Goal: Transaction & Acquisition: Purchase product/service

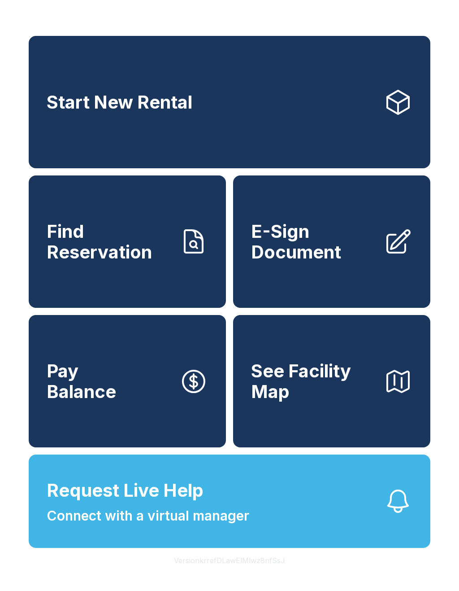
click at [335, 261] on span "E-Sign Document" at bounding box center [314, 241] width 126 height 41
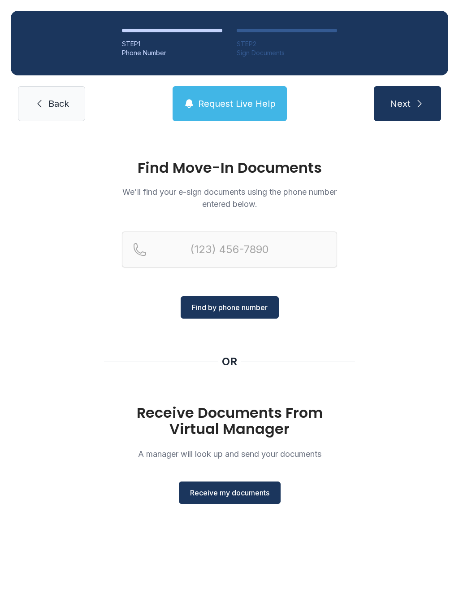
click at [58, 109] on span "Back" at bounding box center [58, 103] width 21 height 13
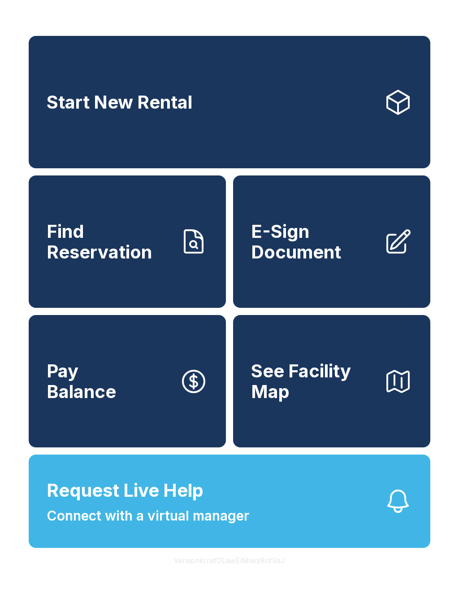
click at [134, 421] on button "Pay Balance" at bounding box center [127, 381] width 197 height 132
click at [345, 434] on button "See Facility Map" at bounding box center [331, 381] width 197 height 132
click at [199, 294] on link "Find Reservation" at bounding box center [127, 241] width 197 height 132
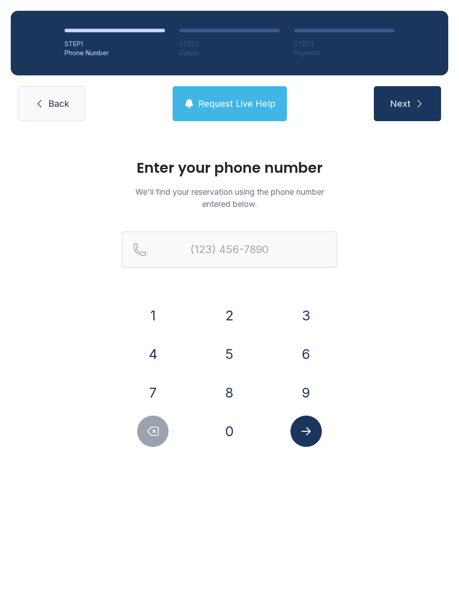
click at [60, 105] on span "Back" at bounding box center [58, 103] width 21 height 13
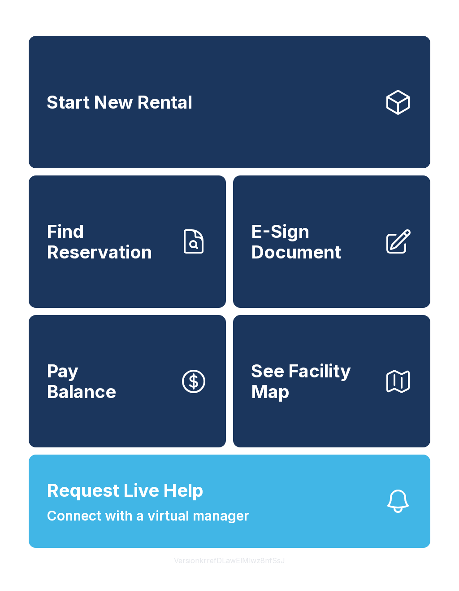
click at [176, 433] on button "Pay Balance" at bounding box center [127, 381] width 197 height 132
click at [387, 126] on link "Start New Rental" at bounding box center [230, 102] width 402 height 132
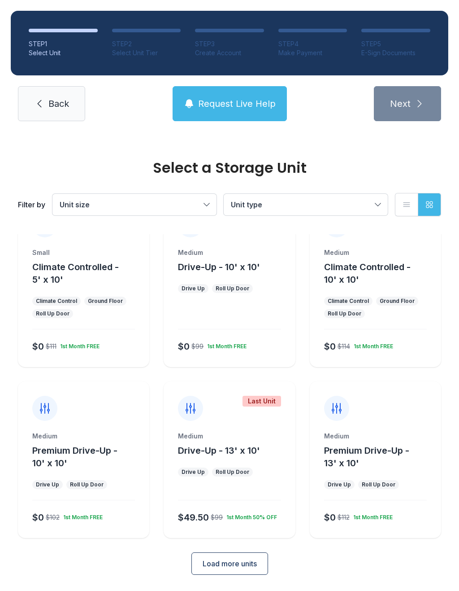
scroll to position [36, 0]
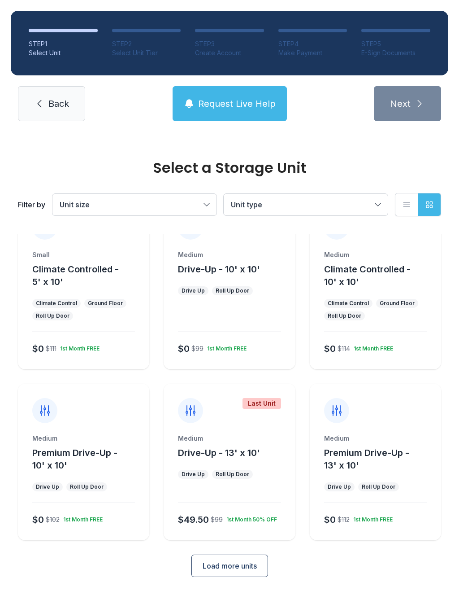
click at [216, 202] on button "Unit size" at bounding box center [134, 205] width 164 height 22
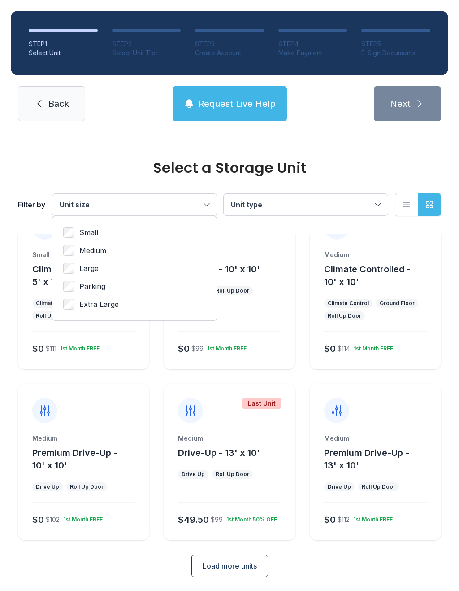
click at [352, 214] on button "Unit type" at bounding box center [306, 205] width 164 height 22
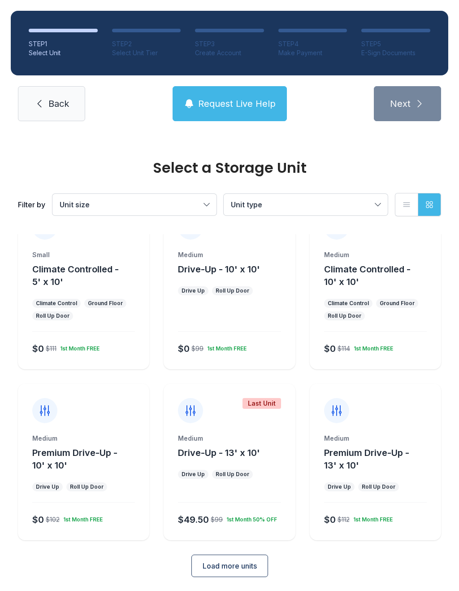
click at [404, 196] on button "List view" at bounding box center [406, 204] width 23 height 23
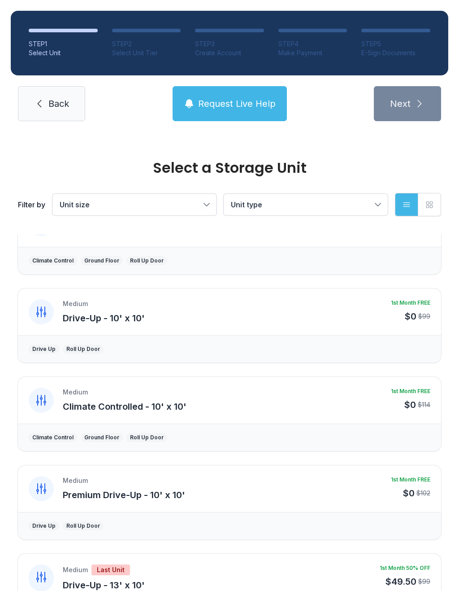
click at [427, 198] on button "Grid view" at bounding box center [429, 204] width 23 height 23
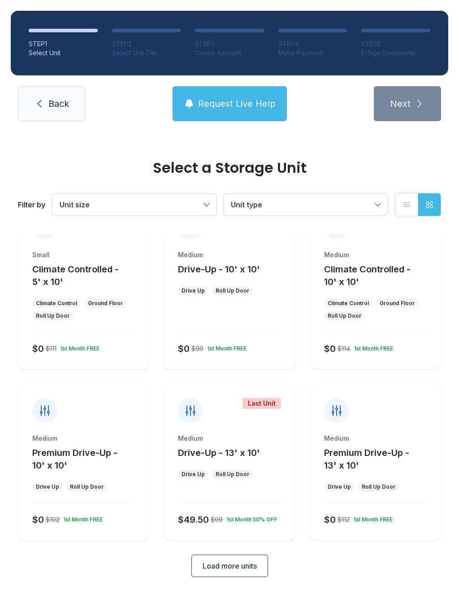
click at [55, 96] on link "Back" at bounding box center [51, 103] width 67 height 35
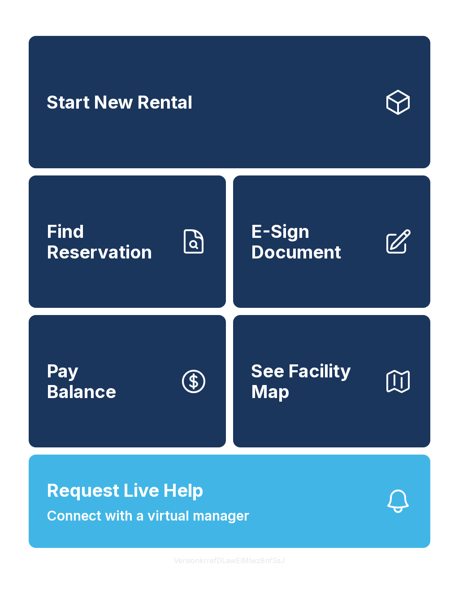
click at [371, 431] on button "See Facility Map" at bounding box center [331, 381] width 197 height 132
click at [368, 308] on link "E-Sign Document" at bounding box center [331, 241] width 197 height 132
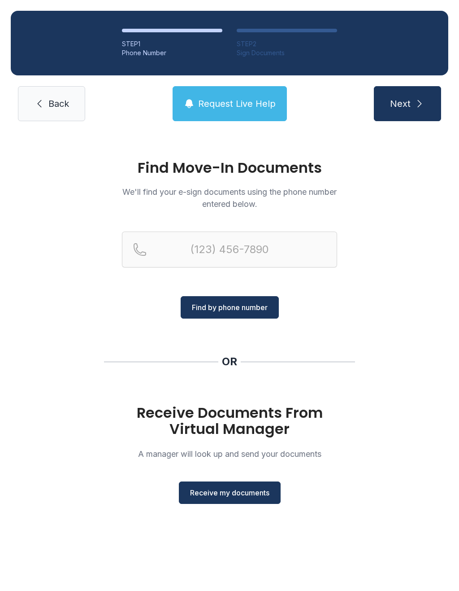
click at [65, 112] on link "Back" at bounding box center [51, 103] width 67 height 35
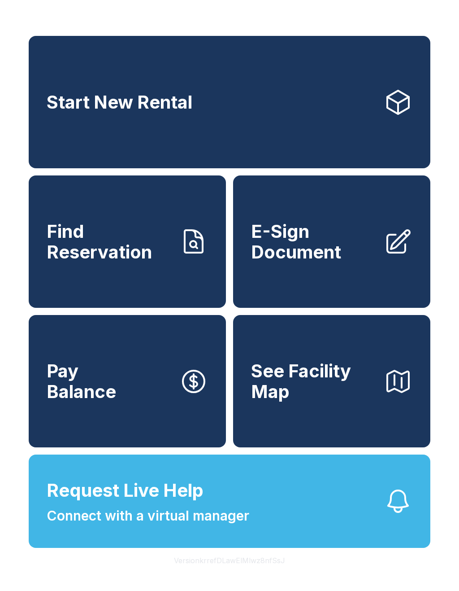
click at [72, 305] on link "Find Reservation" at bounding box center [127, 241] width 197 height 132
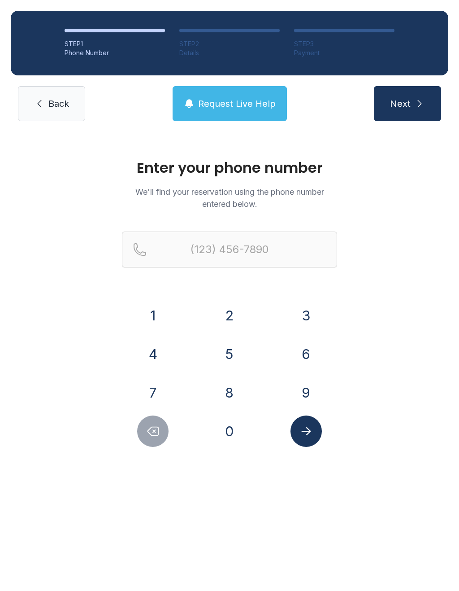
click at [47, 104] on link "Back" at bounding box center [51, 103] width 67 height 35
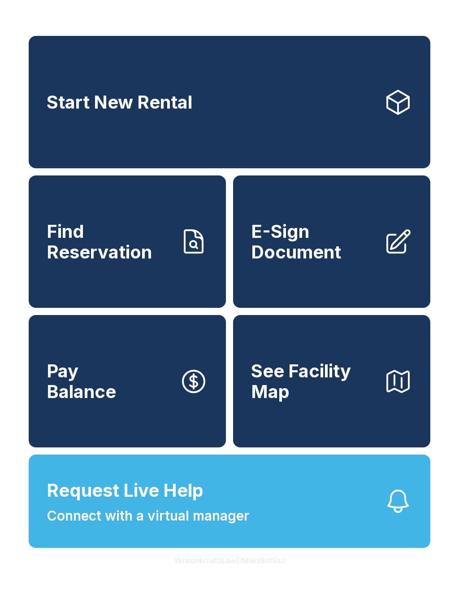
click at [428, 354] on button "See Facility Map" at bounding box center [331, 381] width 197 height 132
click at [210, 547] on button "Request Live Help Connect with a virtual manager" at bounding box center [230, 500] width 402 height 93
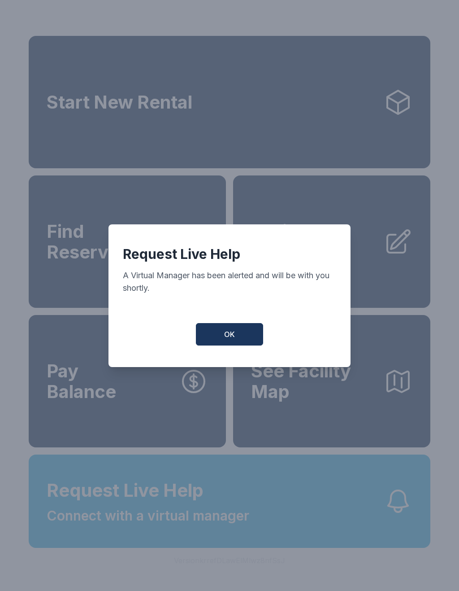
click at [243, 340] on button "OK" at bounding box center [229, 334] width 67 height 22
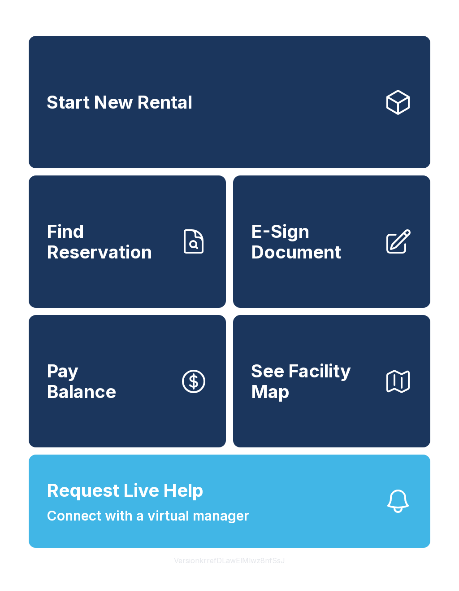
click at [285, 262] on span "E-Sign Document" at bounding box center [314, 241] width 126 height 41
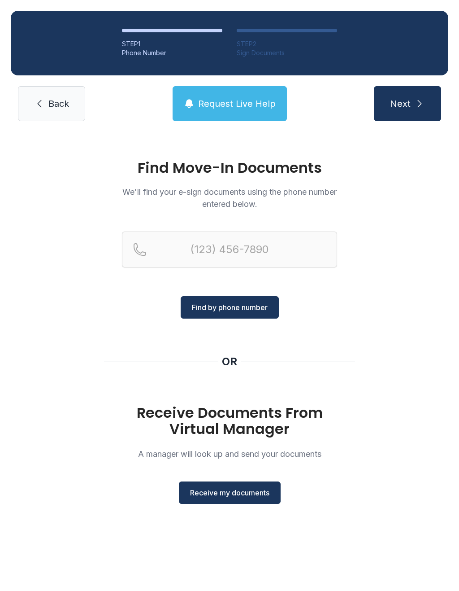
click at [66, 101] on span "Back" at bounding box center [58, 103] width 21 height 13
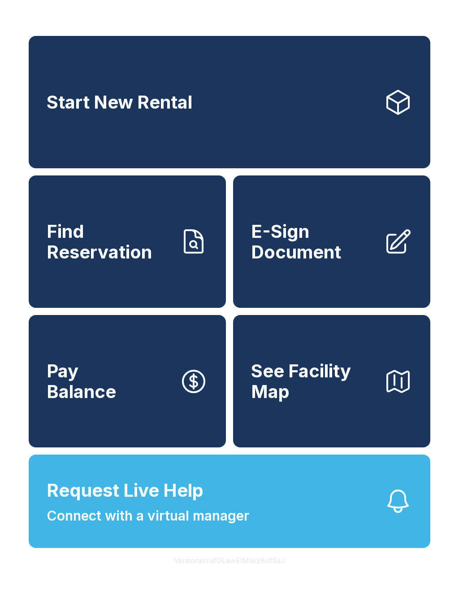
click at [122, 387] on button "Pay Balance" at bounding box center [127, 381] width 197 height 132
click at [313, 9] on div "Start New Rental Find Reservation E-Sign Document Pay Balance See Facility Map …" at bounding box center [229, 295] width 459 height 591
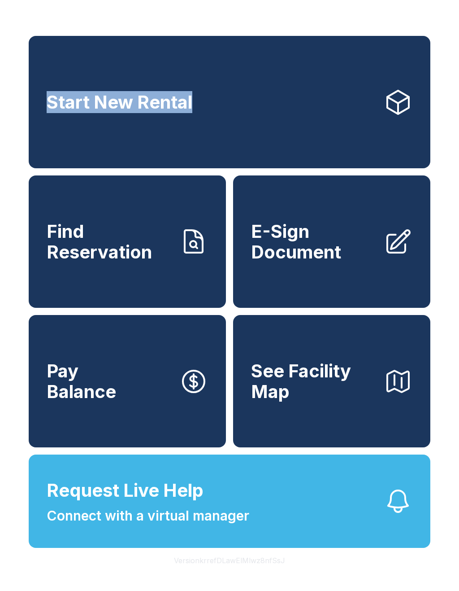
click at [367, 16] on div "Start New Rental Find Reservation E-Sign Document Pay Balance See Facility Map …" at bounding box center [229, 295] width 459 height 591
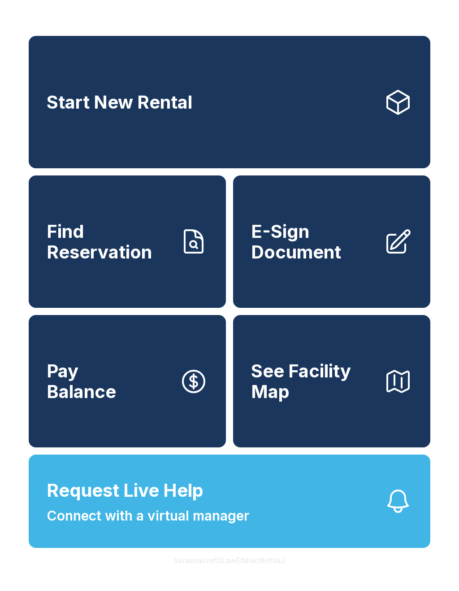
click at [453, 26] on div "Start New Rental Find Reservation E-Sign Document Pay Balance See Facility Map …" at bounding box center [229, 295] width 459 height 591
click at [382, 107] on link "Start New Rental" at bounding box center [230, 102] width 402 height 132
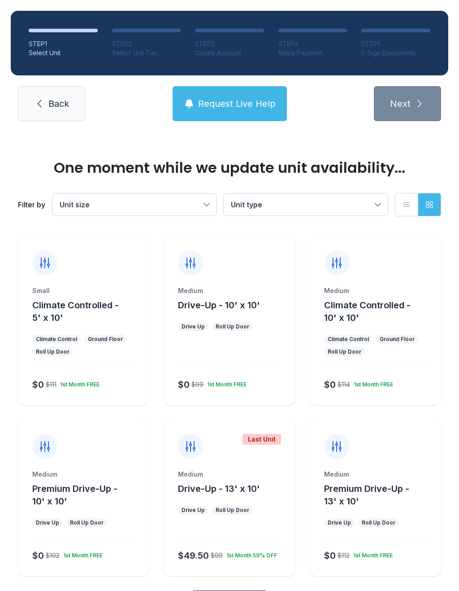
click at [123, 294] on div "Small" at bounding box center [83, 290] width 103 height 9
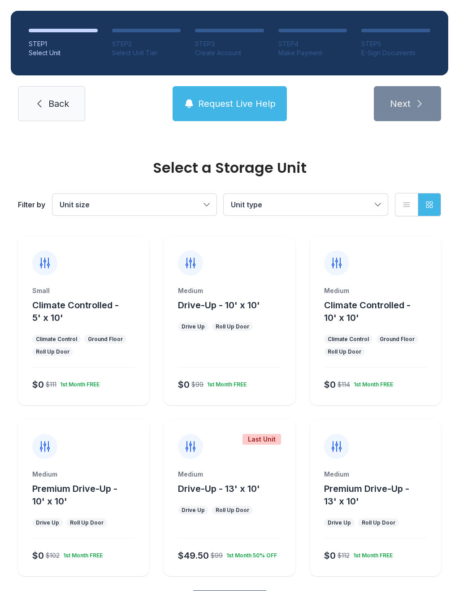
click at [91, 297] on div "Small Climate Controlled - 5' x 10'" at bounding box center [83, 305] width 103 height 38
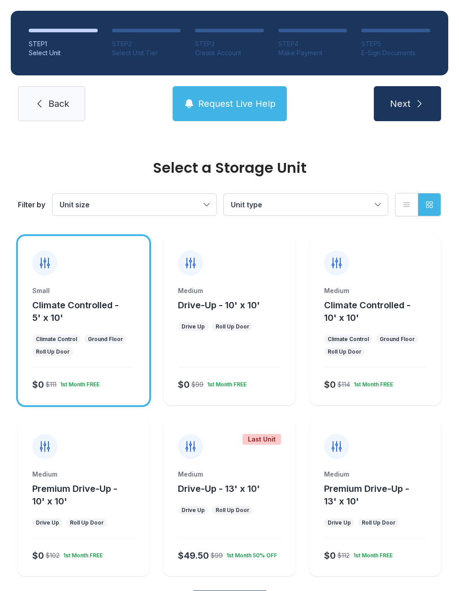
click at [397, 105] on span "Next" at bounding box center [400, 103] width 21 height 13
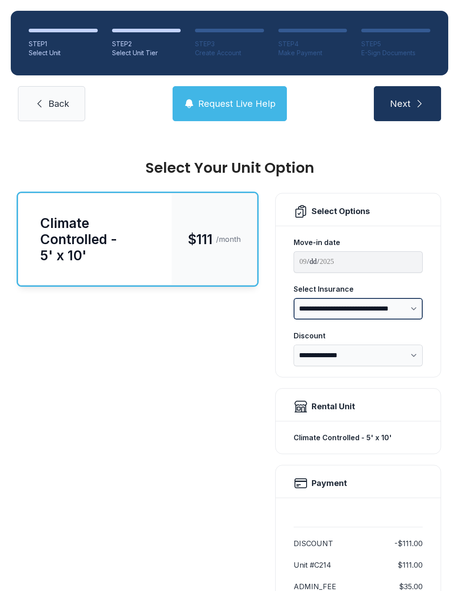
click at [410, 309] on select "**********" at bounding box center [358, 309] width 129 height 22
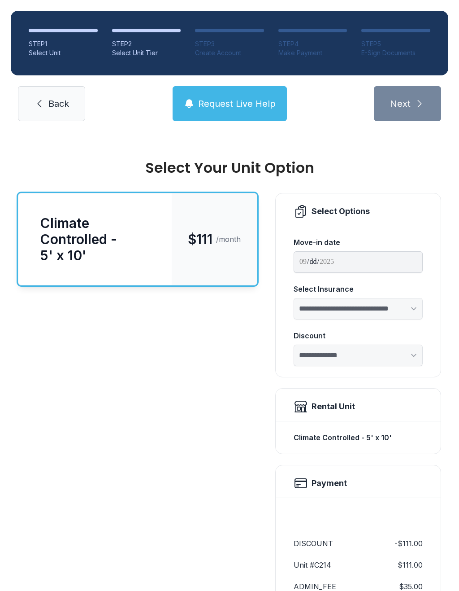
select select "****"
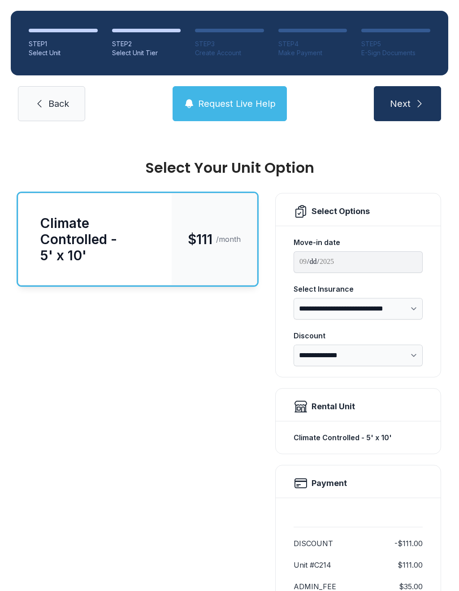
click at [410, 101] on span "Next" at bounding box center [400, 103] width 21 height 13
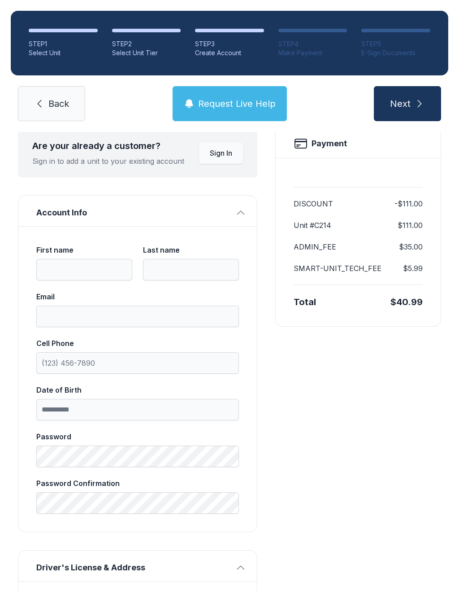
scroll to position [69, 0]
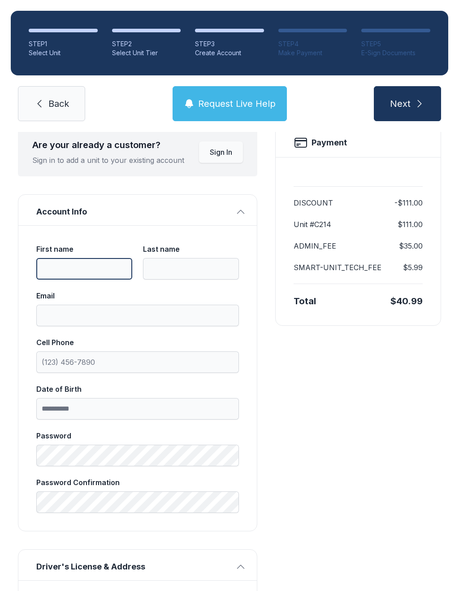
click at [81, 265] on input "First name" at bounding box center [84, 269] width 96 height 22
type input "****"
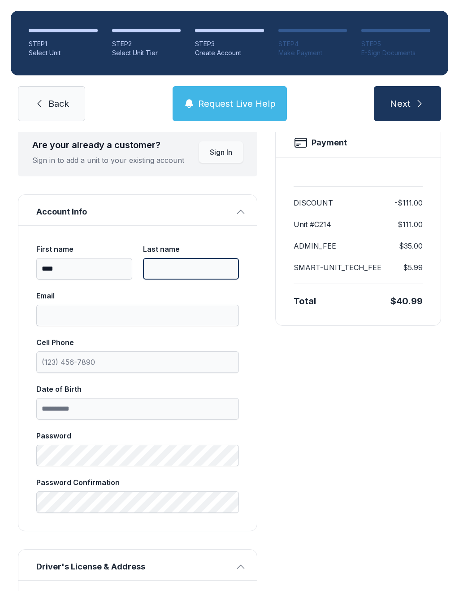
click at [160, 266] on input "Last name" at bounding box center [191, 269] width 96 height 22
type input "****"
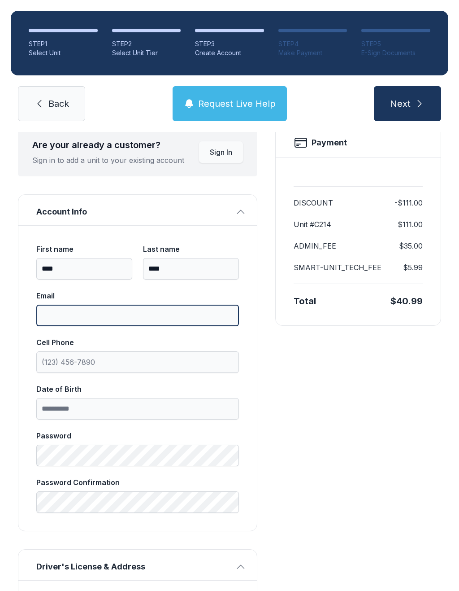
click at [53, 312] on input "Email" at bounding box center [137, 315] width 203 height 22
type input "**********"
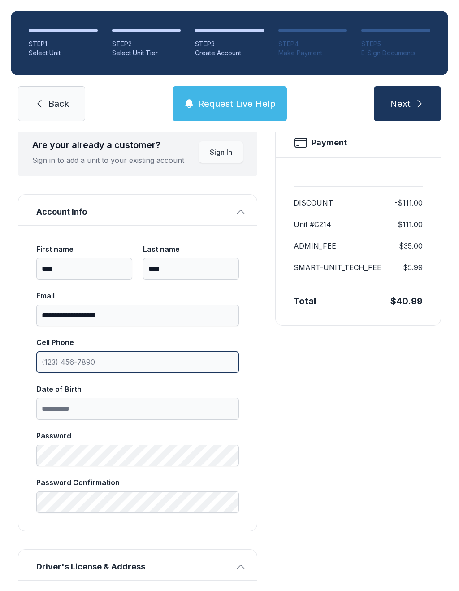
click at [65, 362] on input "Cell Phone" at bounding box center [137, 362] width 203 height 22
type input "[PHONE_NUMBER]"
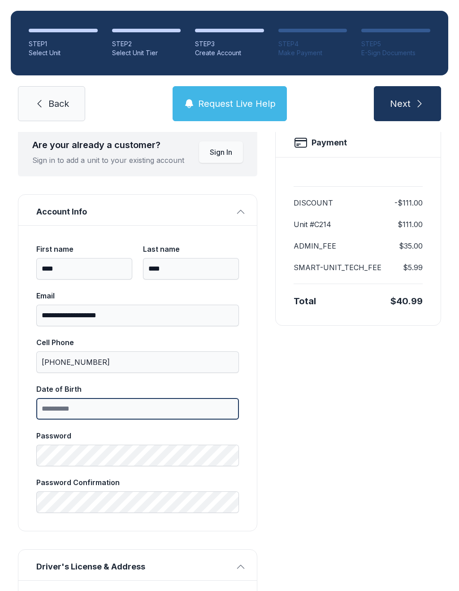
click at [116, 408] on input "Date of Birth" at bounding box center [137, 409] width 203 height 22
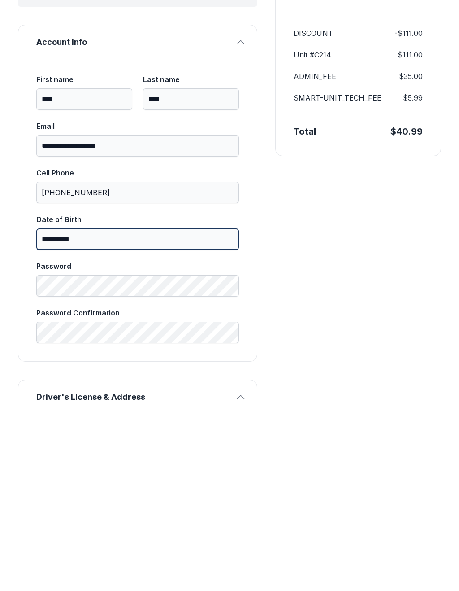
type input "**********"
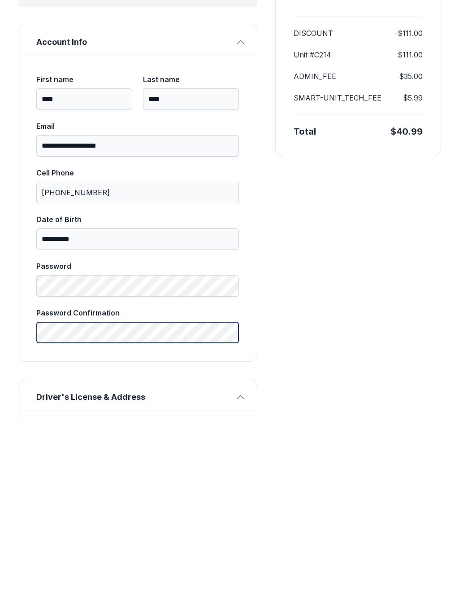
click at [65, 303] on div "**********" at bounding box center [137, 377] width 203 height 269
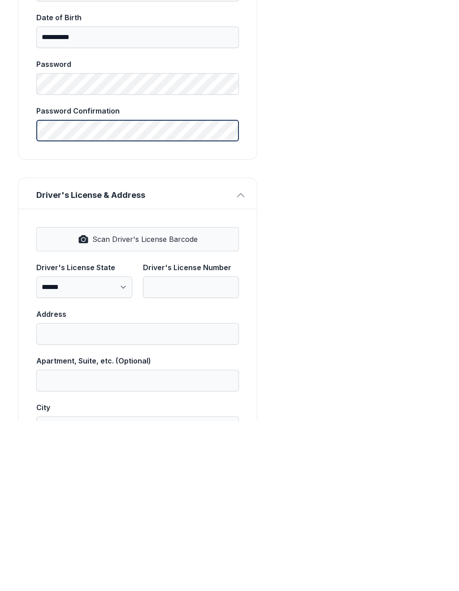
scroll to position [265, 0]
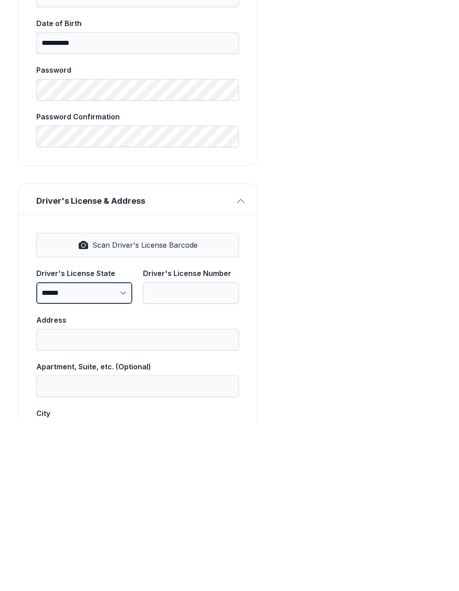
click at [124, 452] on select "**********" at bounding box center [84, 463] width 96 height 22
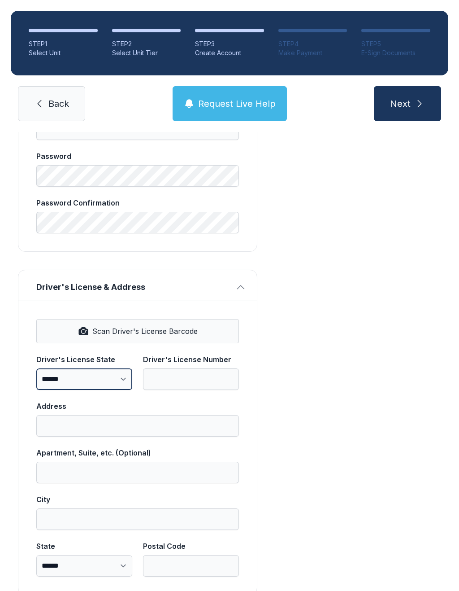
scroll to position [358, 0]
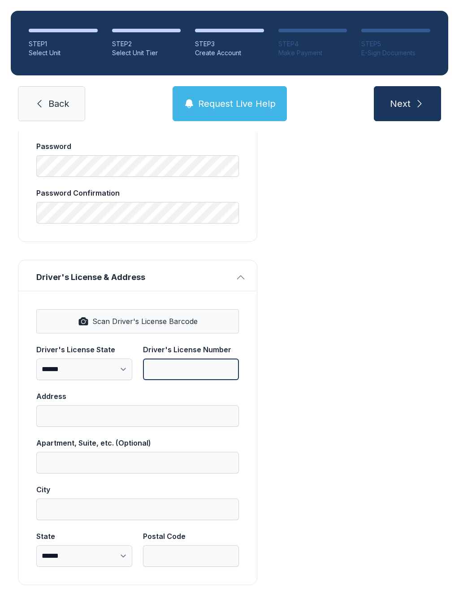
click at [195, 358] on input "Driver's License Number" at bounding box center [191, 369] width 96 height 22
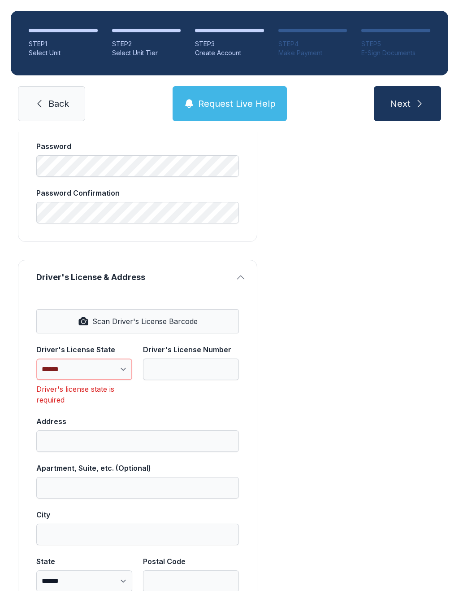
click at [122, 358] on select "**********" at bounding box center [84, 369] width 96 height 22
select select "**"
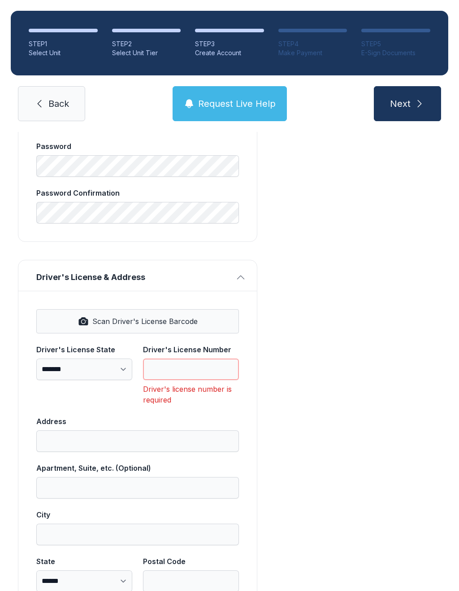
click at [190, 358] on input "Driver's License Number" at bounding box center [191, 369] width 96 height 22
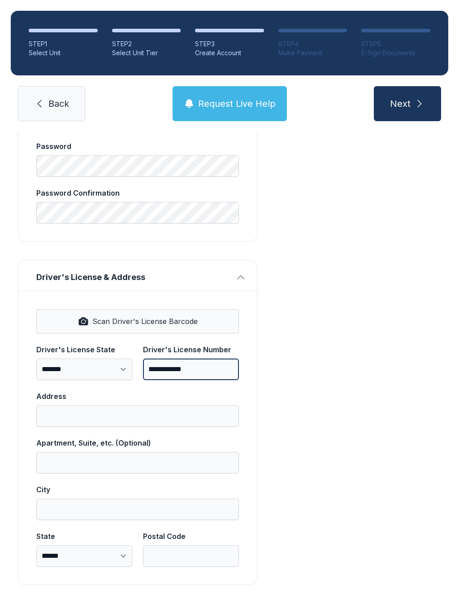
type input "**********"
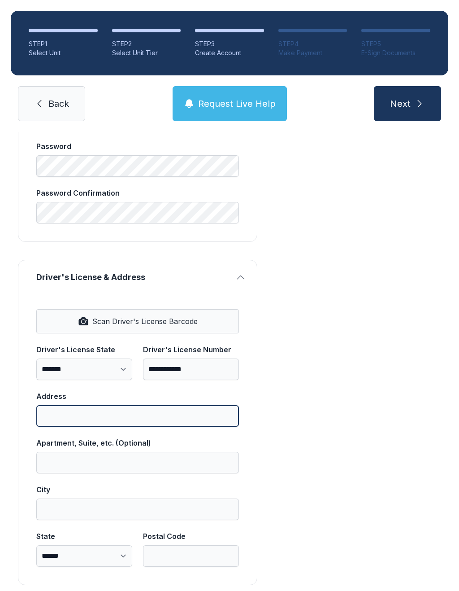
click at [117, 405] on input "Address" at bounding box center [137, 416] width 203 height 22
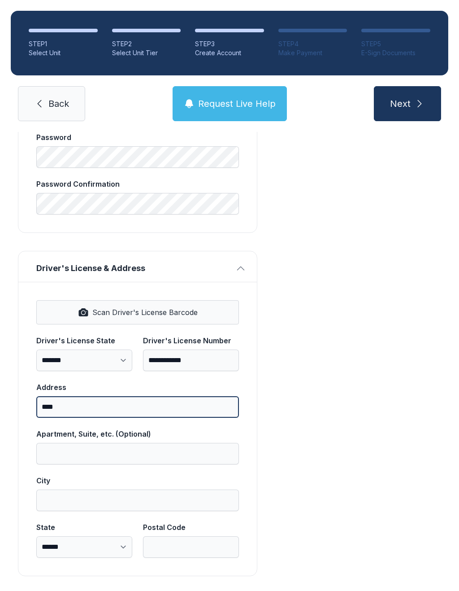
scroll to position [366, 0]
type input "****"
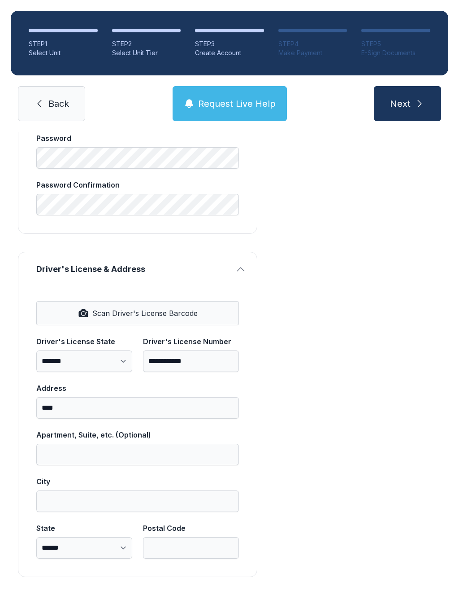
click at [314, 343] on div "Payment DISCOUNT -$111.00 Unit #C214 $111.00 ADMIN_FEE $35.00 SMART-UNIT_TECH_F…" at bounding box center [358, 202] width 166 height 750
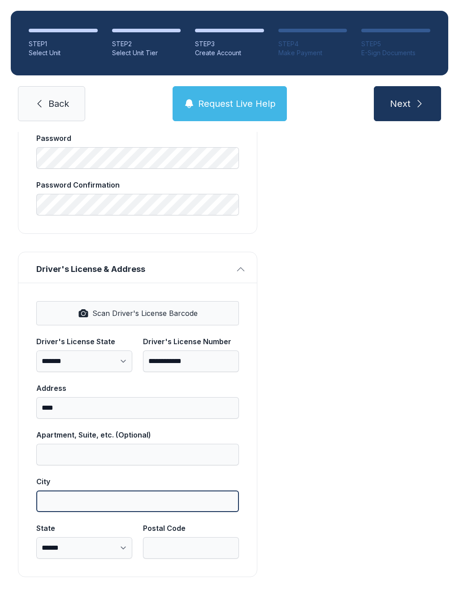
click at [123, 490] on input "City" at bounding box center [137, 501] width 203 height 22
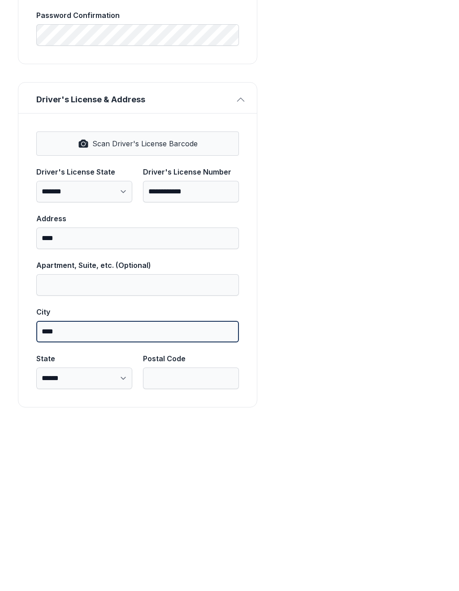
type input "****"
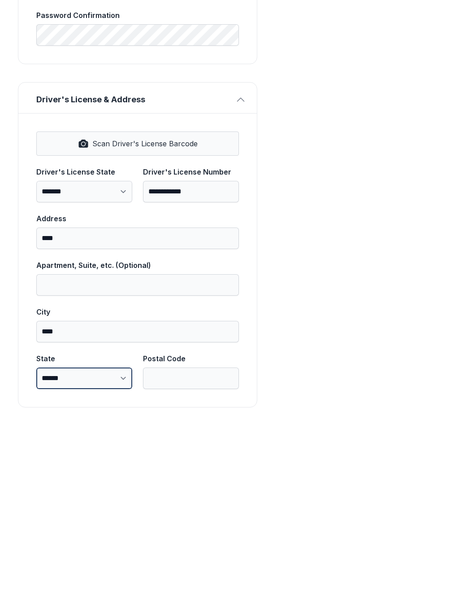
click at [60, 537] on select "**********" at bounding box center [84, 548] width 96 height 22
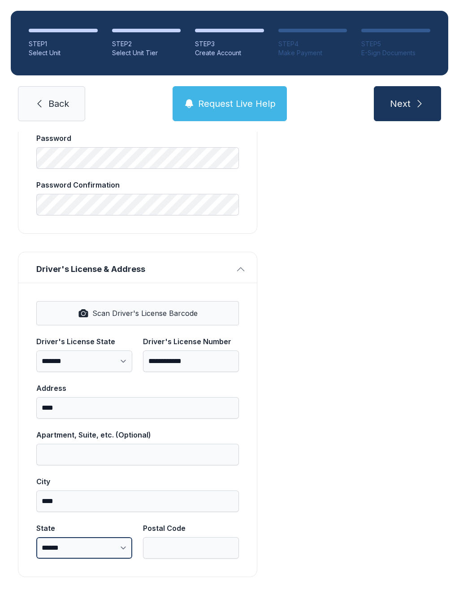
select select "**"
click at [184, 537] on input "Postal Code" at bounding box center [191, 548] width 96 height 22
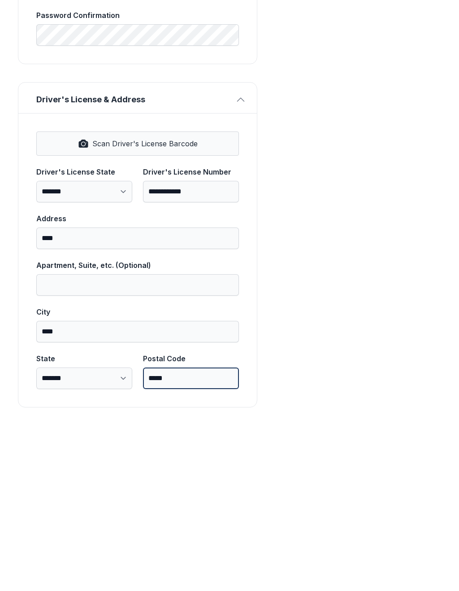
type input "*****"
click at [281, 348] on div "Payment DISCOUNT -$111.00 Unit #C214 $111.00 ADMIN_FEE $35.00 SMART-UNIT_TECH_F…" at bounding box center [358, 202] width 166 height 750
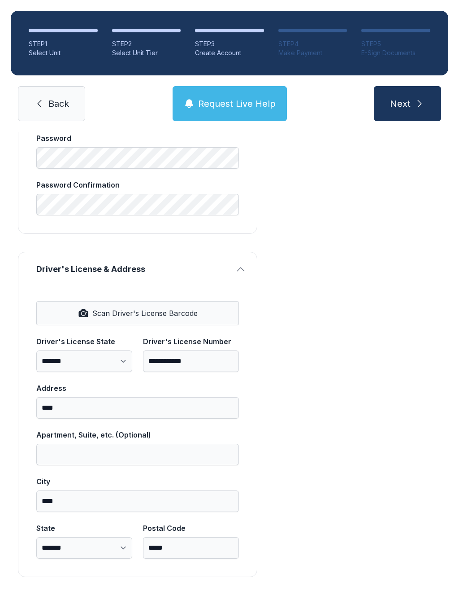
click at [408, 97] on span "Next" at bounding box center [400, 103] width 21 height 13
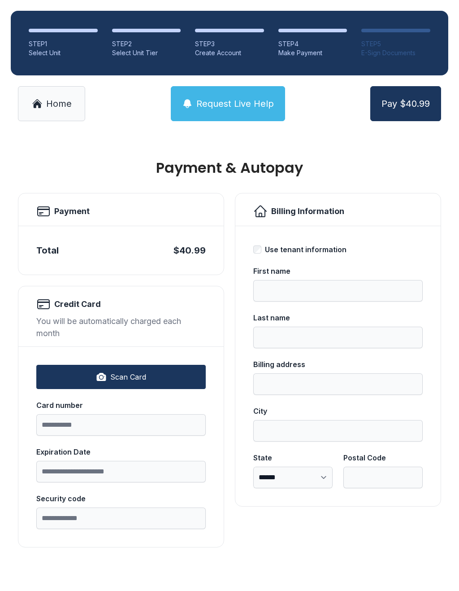
click at [58, 100] on span "Home" at bounding box center [59, 103] width 26 height 13
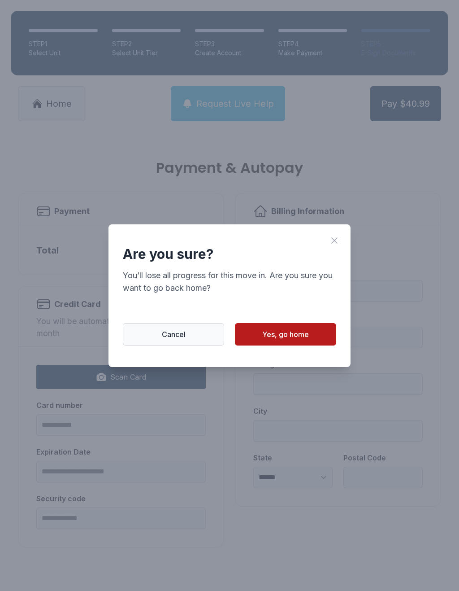
click at [295, 339] on span "Yes, go home" at bounding box center [285, 334] width 47 height 11
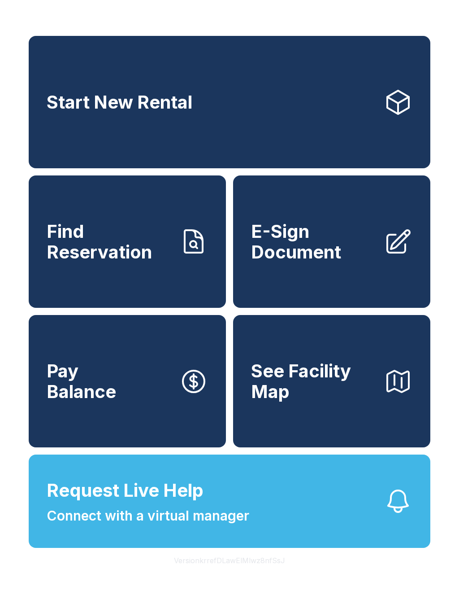
click at [152, 252] on span "Find Reservation" at bounding box center [110, 241] width 126 height 41
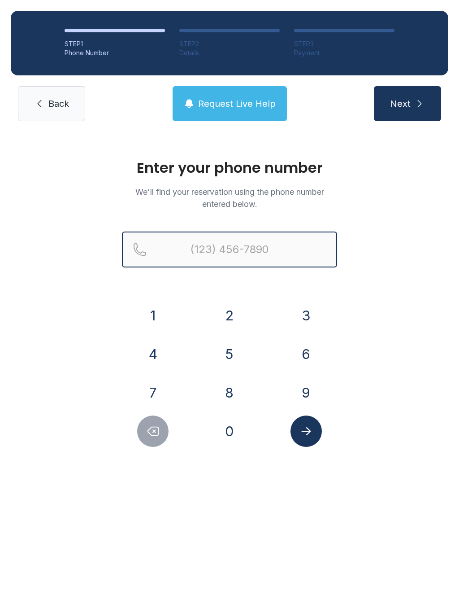
click at [246, 243] on input "Reservation phone number" at bounding box center [229, 249] width 215 height 36
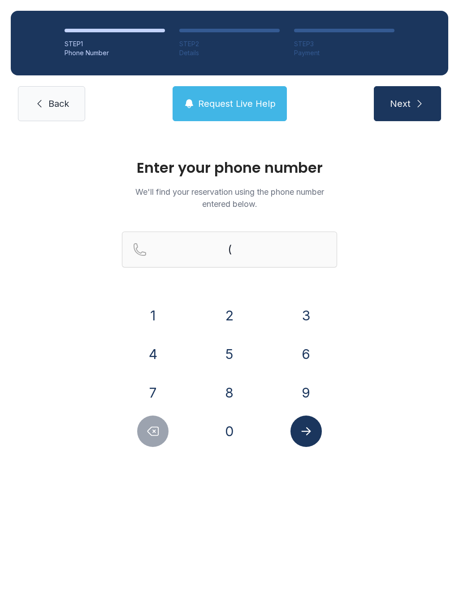
click at [234, 399] on button "8" at bounding box center [229, 392] width 31 height 31
click at [274, 252] on input "(8" at bounding box center [229, 249] width 215 height 36
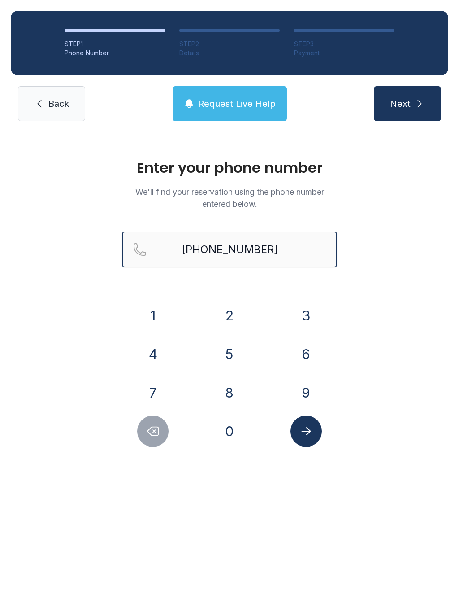
type input "[PHONE_NUMBER]"
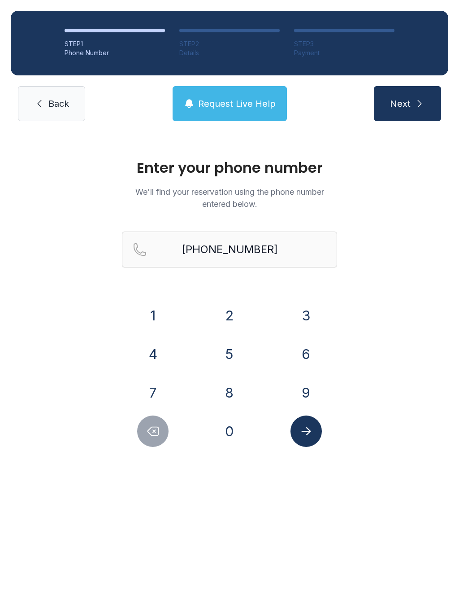
click at [374, 339] on div "Enter your phone number We'll find your reservation using the phone number ente…" at bounding box center [229, 307] width 459 height 351
click at [316, 432] on button "Submit lookup form" at bounding box center [306, 430] width 31 height 31
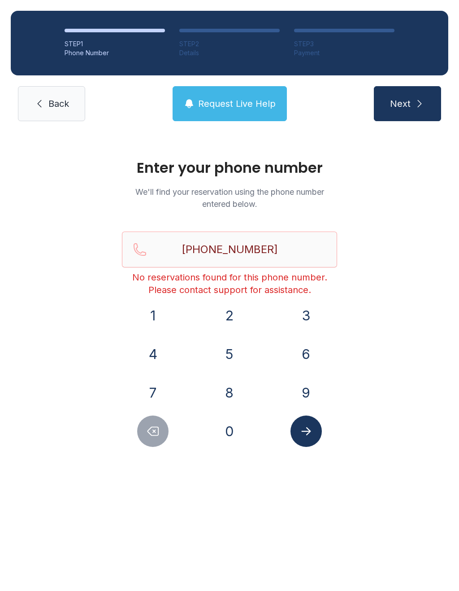
click at [62, 96] on link "Back" at bounding box center [51, 103] width 67 height 35
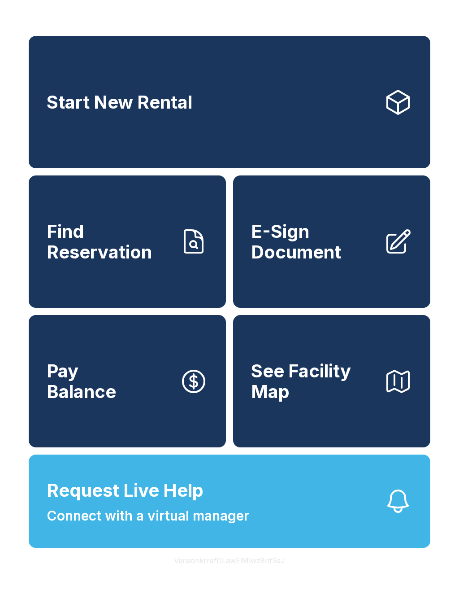
click at [161, 287] on link "Find Reservation" at bounding box center [127, 241] width 197 height 132
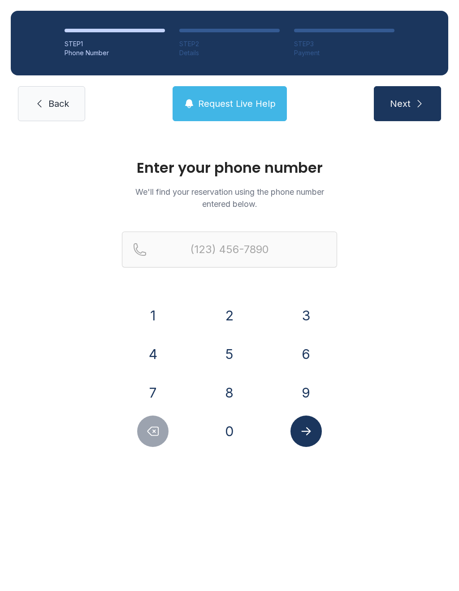
click at [415, 109] on icon "submit" at bounding box center [419, 103] width 11 height 11
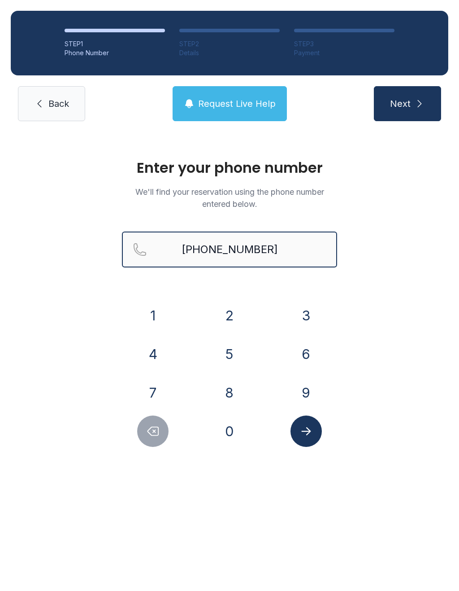
type input "[PHONE_NUMBER]"
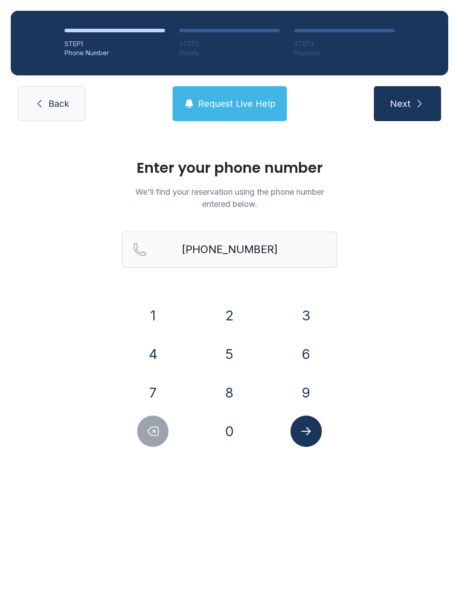
click at [430, 365] on div "Enter your phone number We'll find your reservation using the phone number ente…" at bounding box center [229, 307] width 459 height 351
click at [308, 436] on icon "Submit lookup form" at bounding box center [306, 430] width 13 height 13
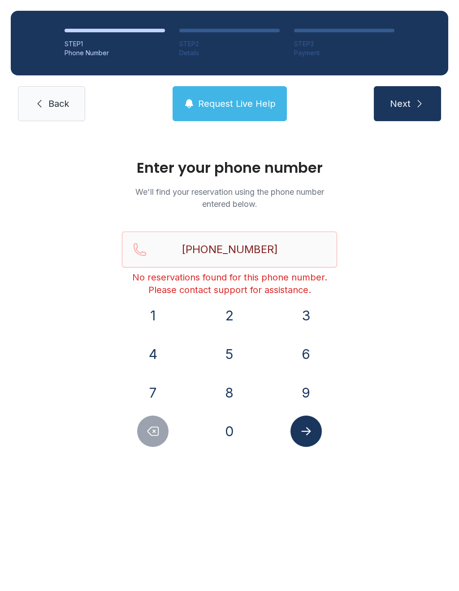
click at [57, 105] on span "Back" at bounding box center [58, 103] width 21 height 13
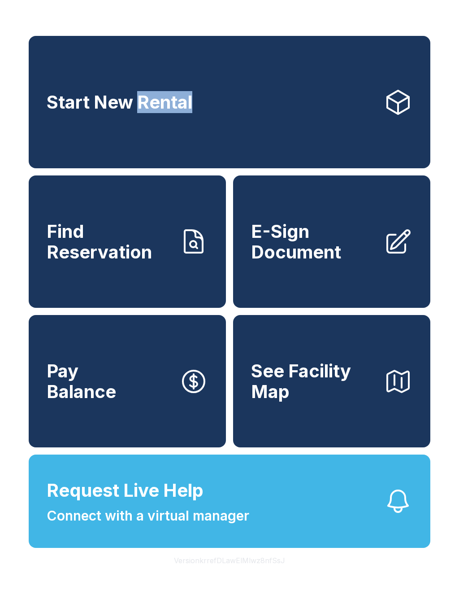
click at [446, 2] on div "Start New Rental Find Reservation E-Sign Document Pay Balance See Facility Map …" at bounding box center [229, 295] width 459 height 591
